Goal: Check status: Check status

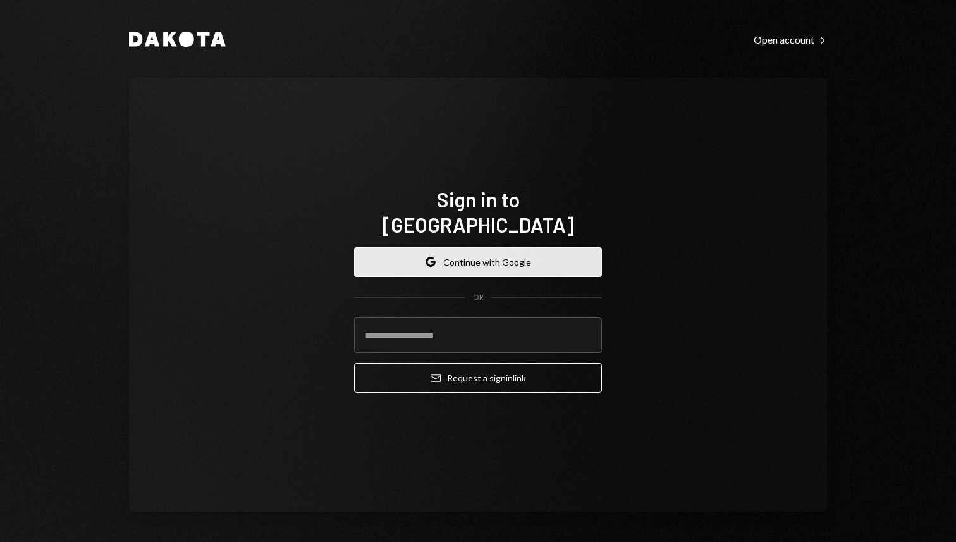
click at [498, 257] on button "Google Continue with Google" at bounding box center [478, 262] width 248 height 30
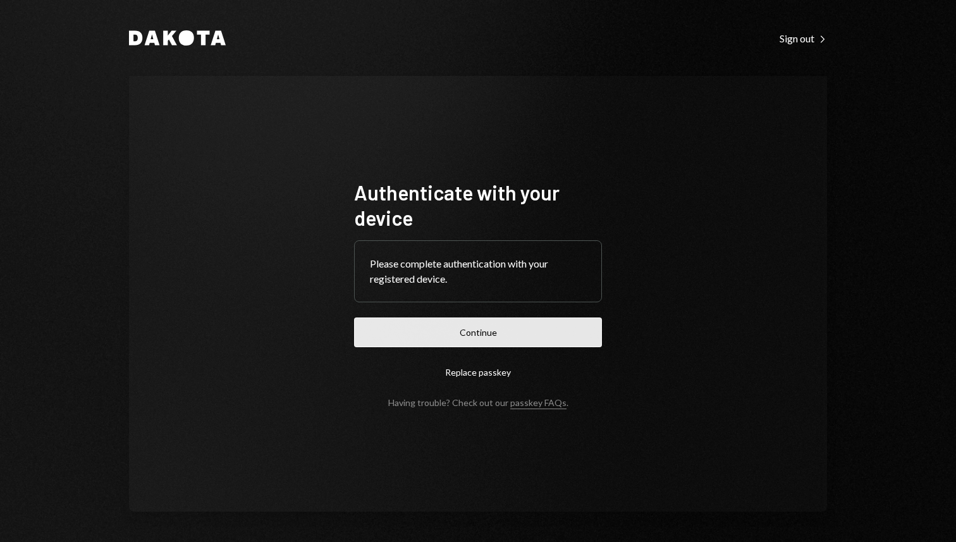
click at [396, 322] on button "Continue" at bounding box center [478, 332] width 248 height 30
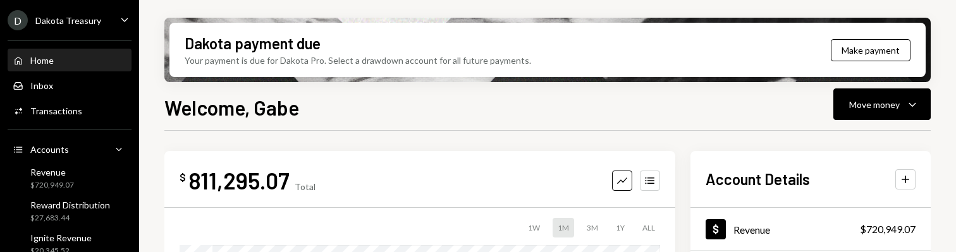
click at [225, 110] on h1 "Welcome, Gabe" at bounding box center [231, 107] width 135 height 25
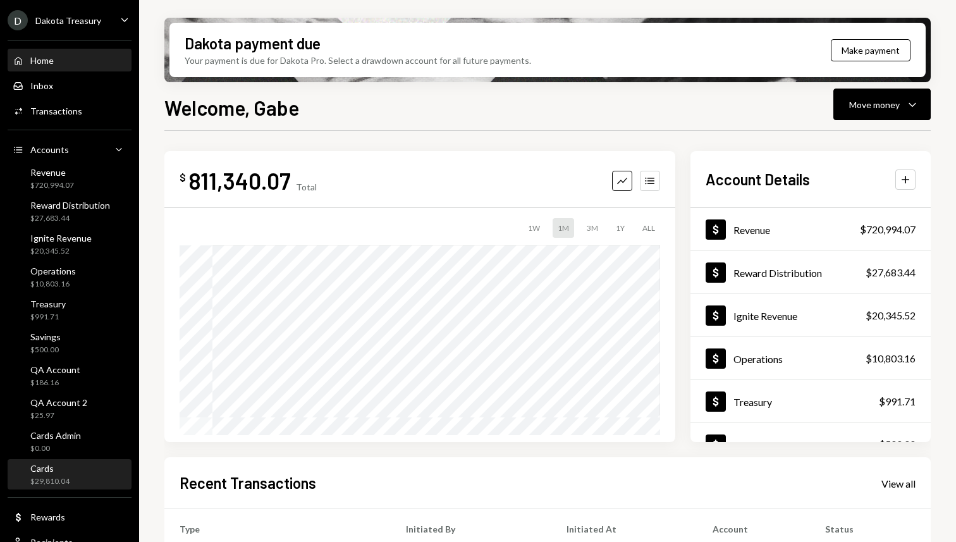
click at [49, 485] on div "$29,810.04" at bounding box center [49, 481] width 39 height 11
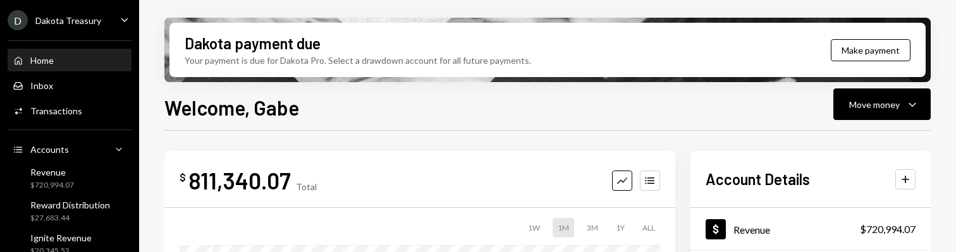
drag, startPoint x: 0, startPoint y: 0, endPoint x: 258, endPoint y: 47, distance: 262.2
click at [258, 47] on div "Dakota payment due" at bounding box center [253, 43] width 136 height 21
